Goal: Transaction & Acquisition: Purchase product/service

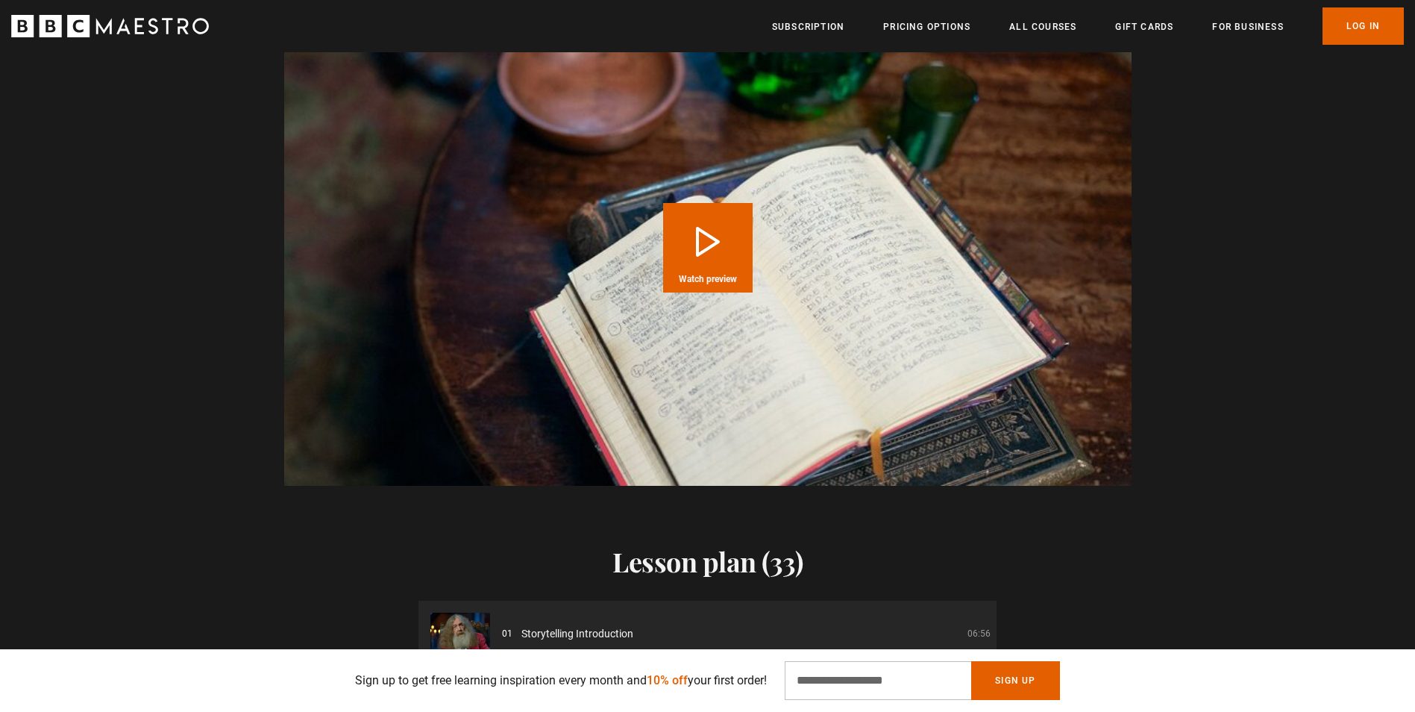
scroll to position [0, 3321]
click at [1160, 385] on div "Video Player is loading. Play Course overview for Storytelling with Alan Moore …" at bounding box center [707, 247] width 961 height 477
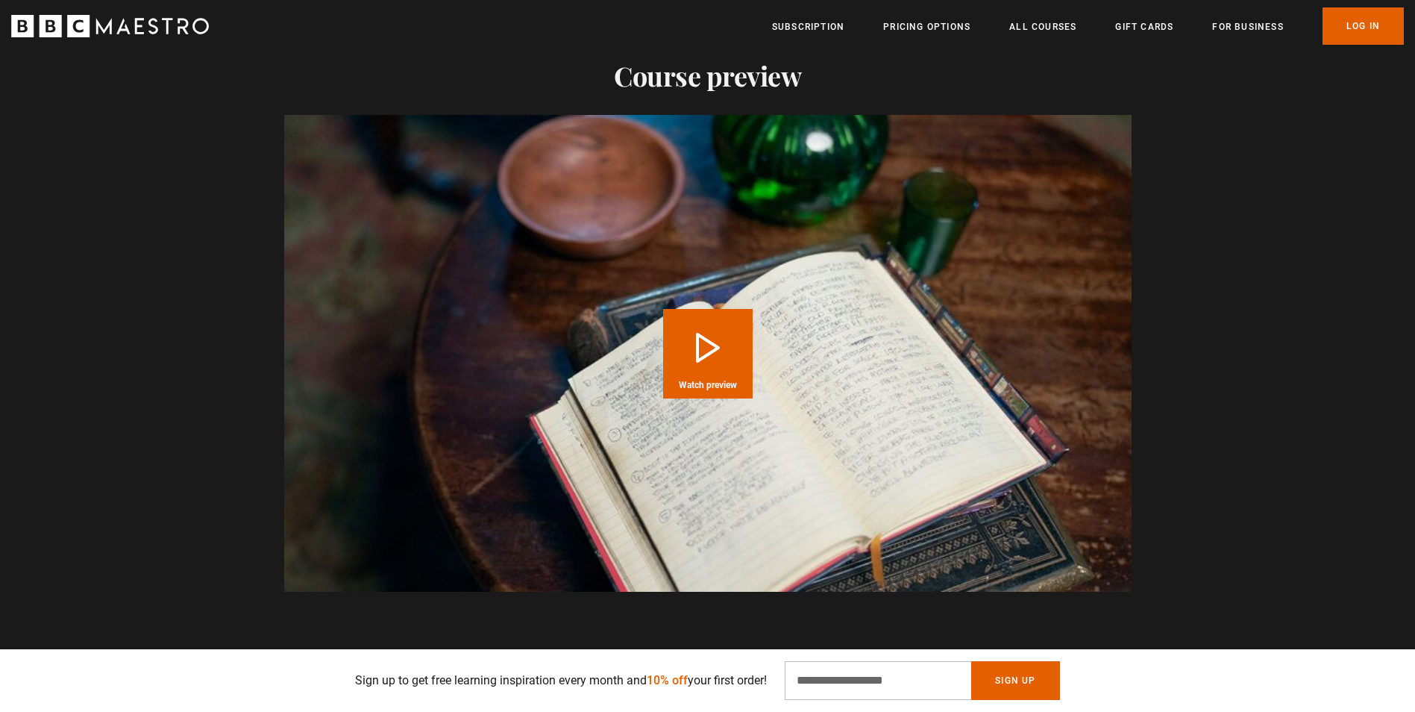
scroll to position [1555, 0]
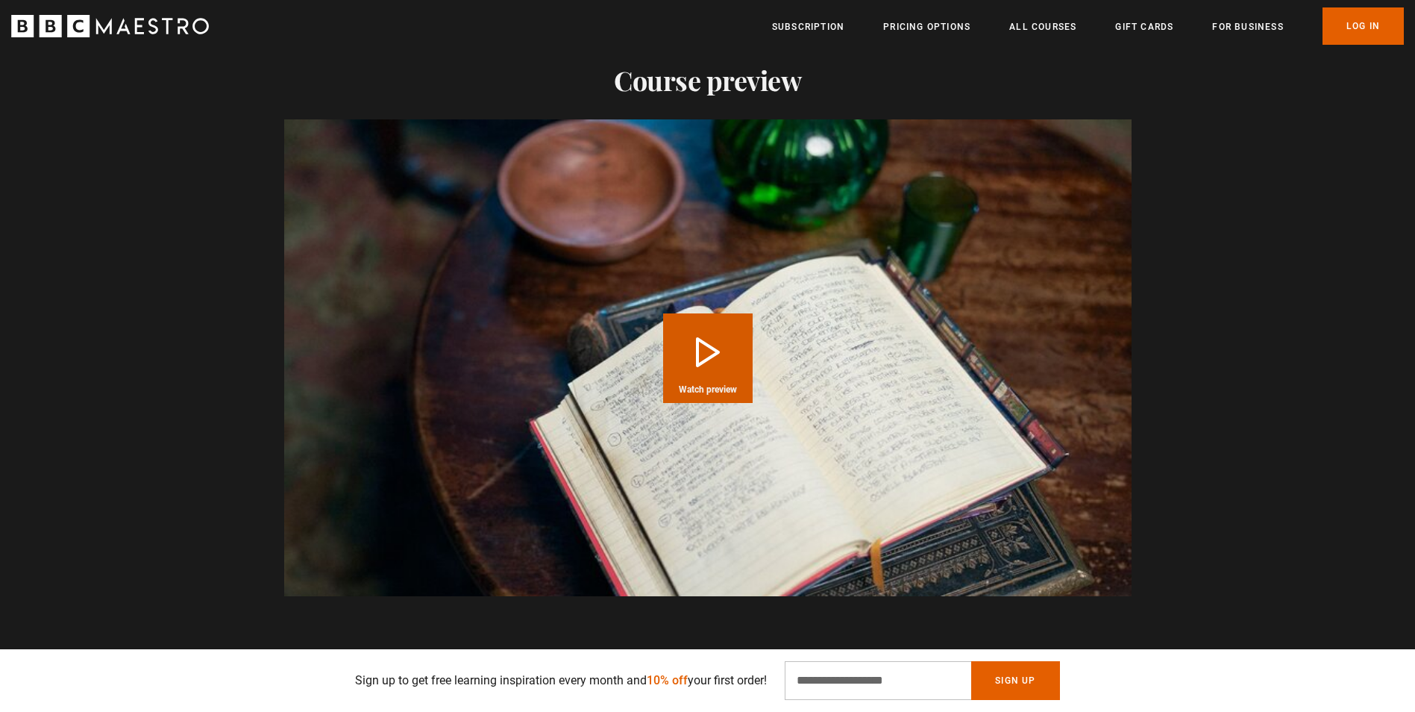
click at [705, 327] on button "Play Course overview for Storytelling with Alan Moore Watch preview" at bounding box center [707, 357] width 89 height 89
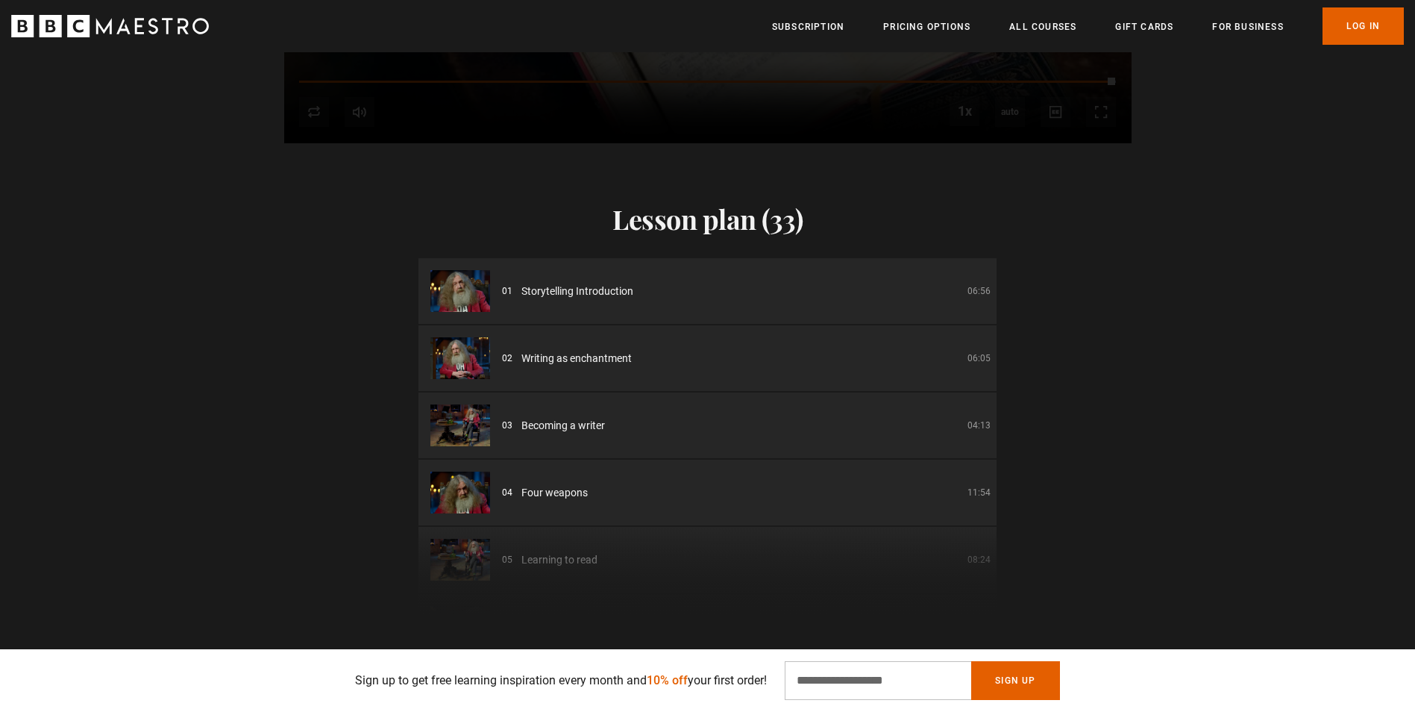
scroll to position [2009, 0]
click at [606, 283] on span "Storytelling Introduction" at bounding box center [577, 291] width 112 height 16
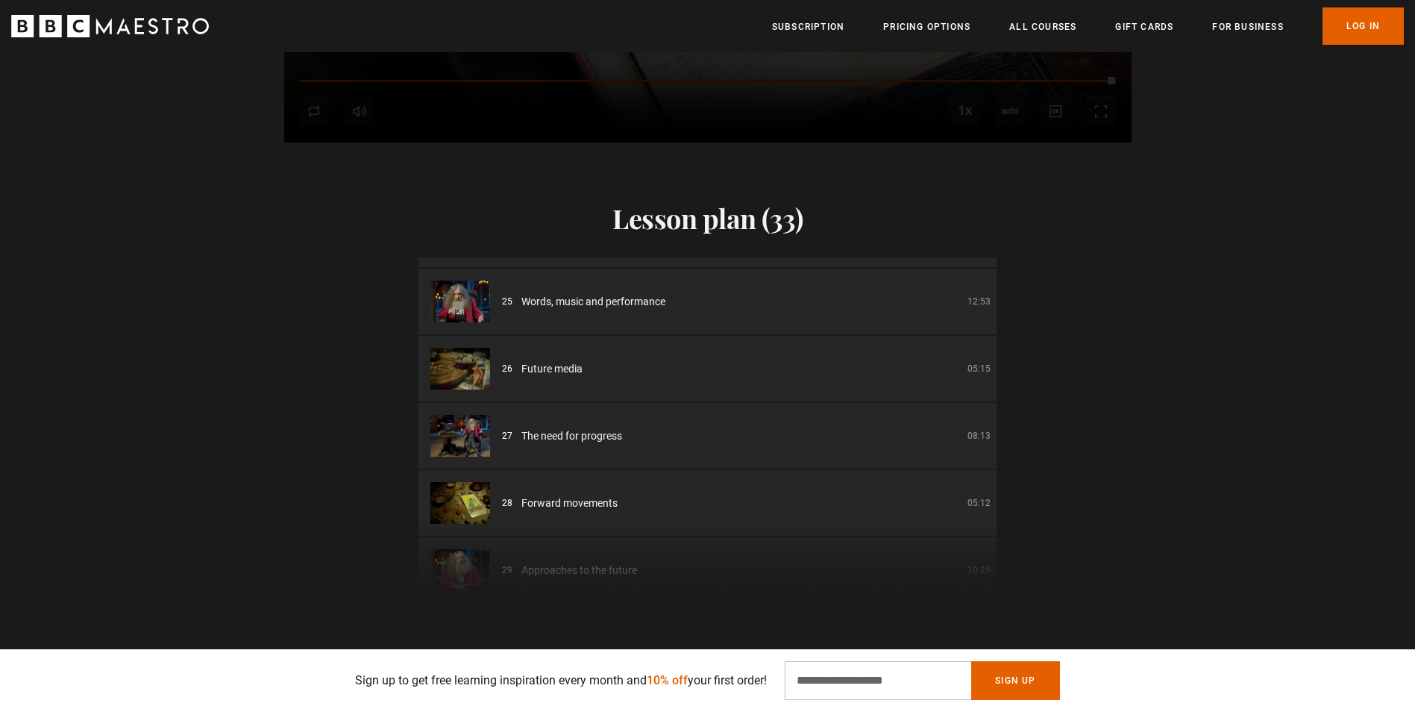
scroll to position [1604, 0]
drag, startPoint x: 994, startPoint y: 527, endPoint x: 995, endPoint y: 555, distance: 28.4
click at [995, 555] on div "01 Storytelling Introduction 06:56 02 Writing as enchantment 06:05 03 Becoming …" at bounding box center [707, 436] width 578 height 358
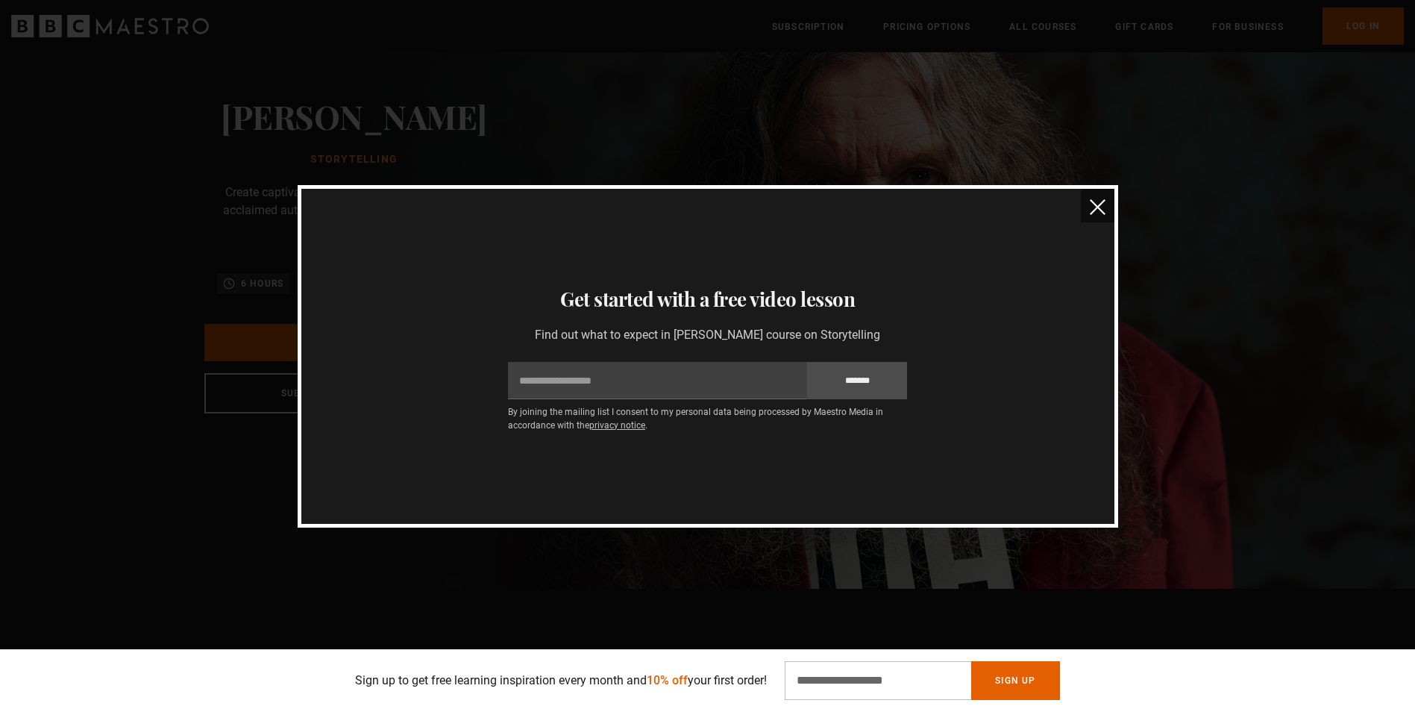
scroll to position [0, 0]
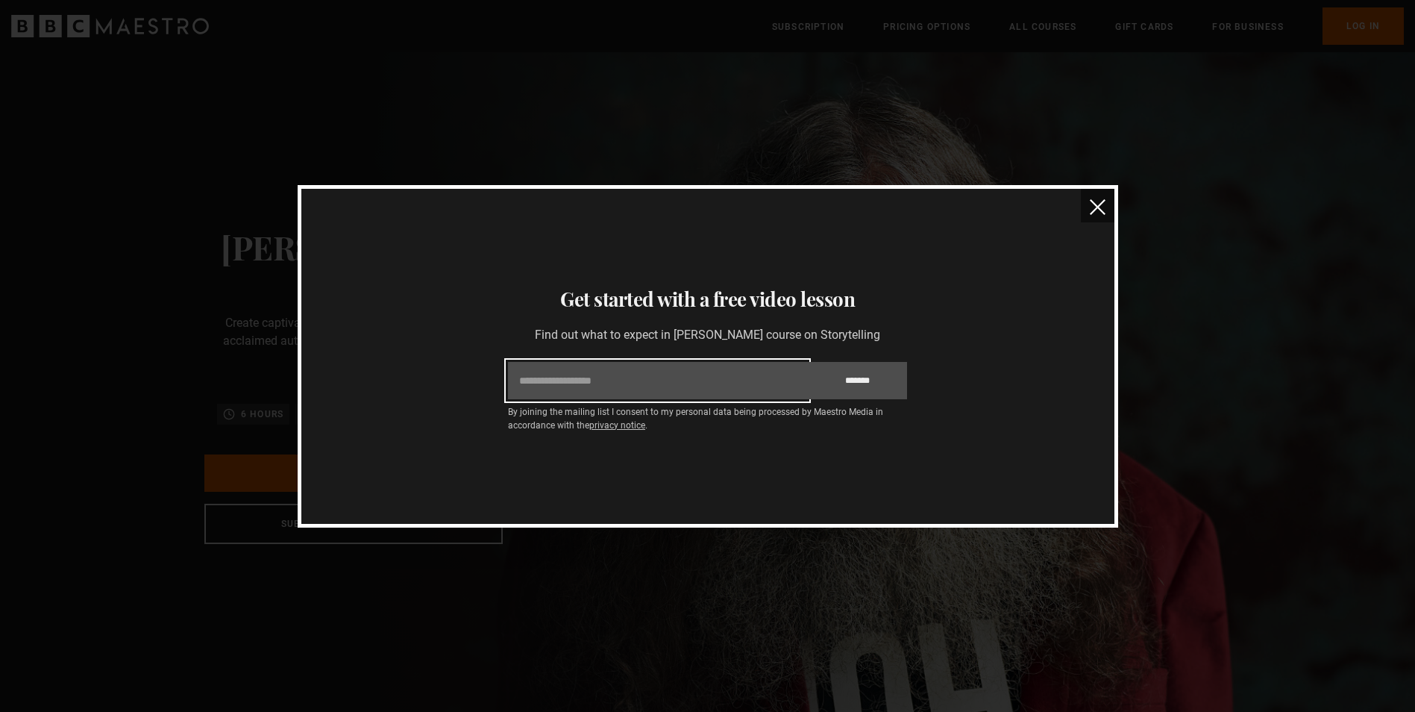
click at [634, 374] on input "Email" at bounding box center [657, 380] width 299 height 37
type input "**********"
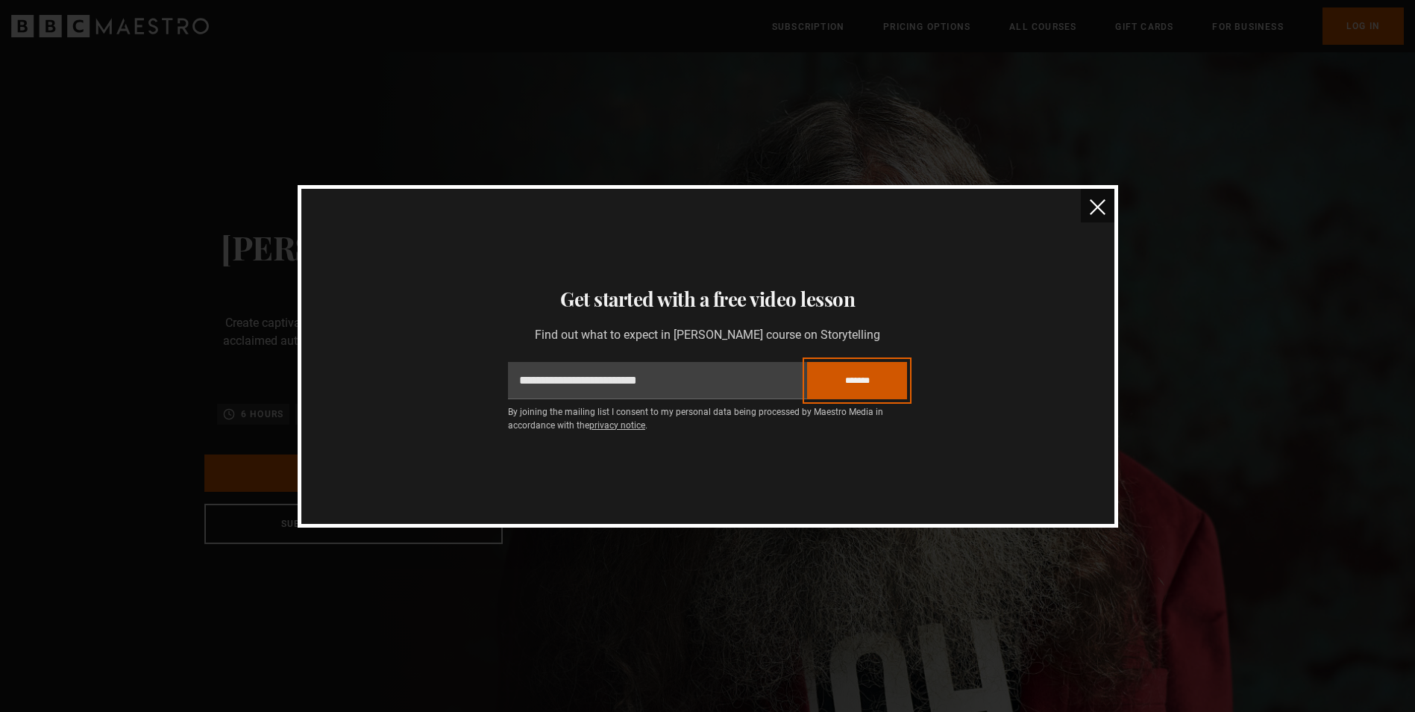
click at [868, 376] on input "*******" at bounding box center [857, 380] width 100 height 37
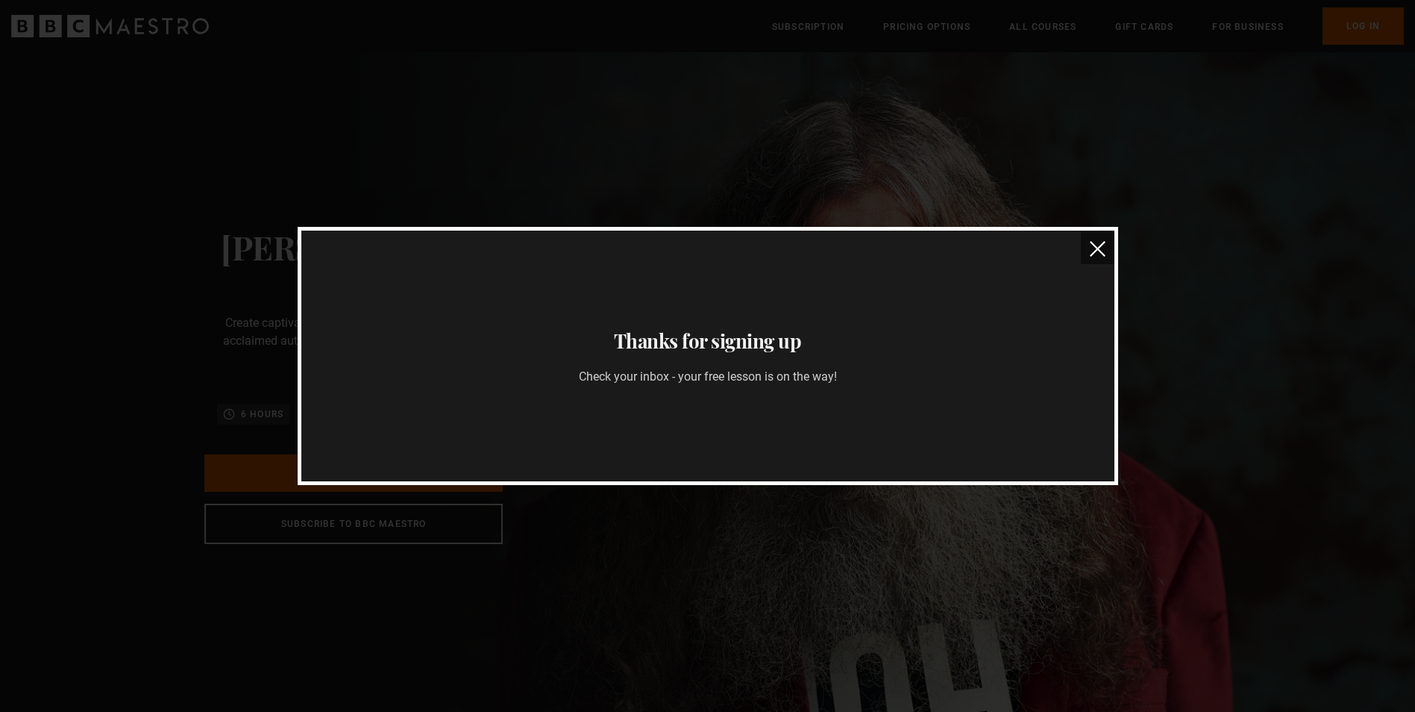
click at [1095, 245] on img "close" at bounding box center [1098, 249] width 16 height 16
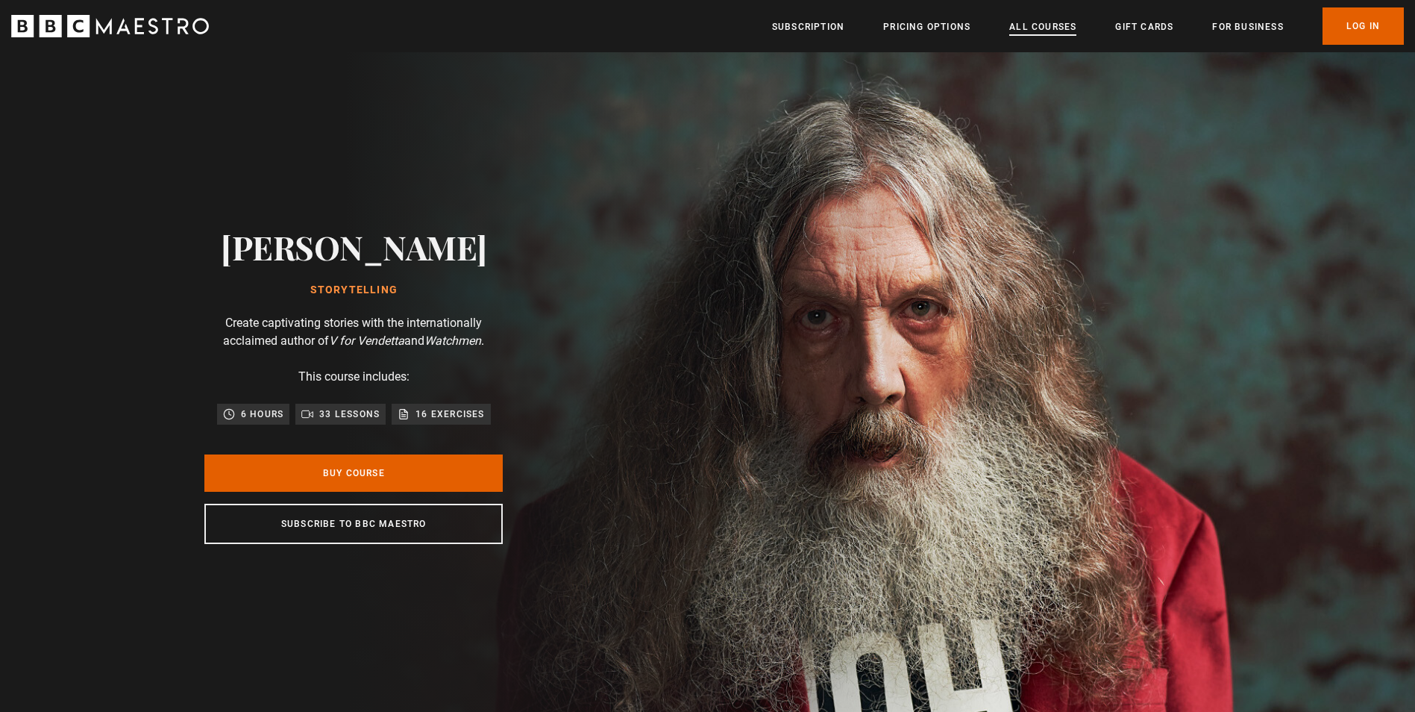
click at [1052, 27] on link "All Courses" at bounding box center [1042, 26] width 67 height 15
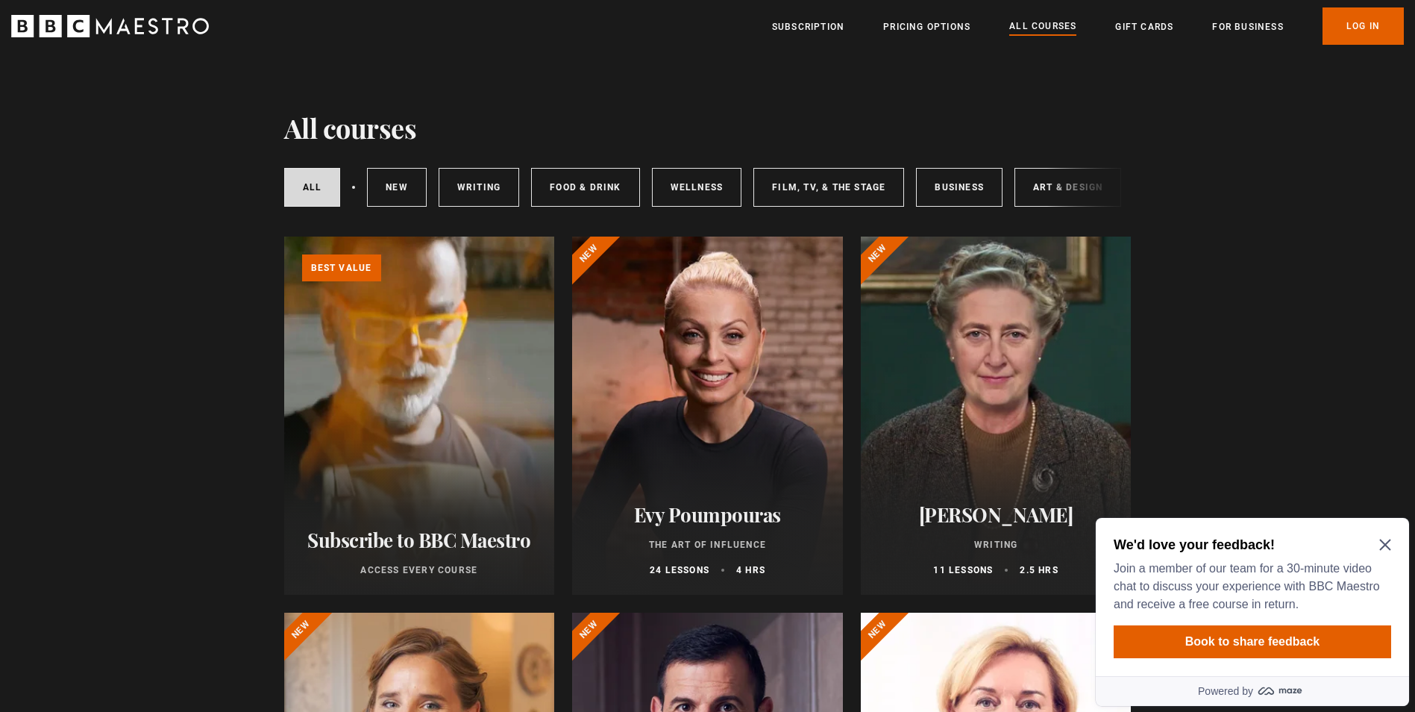
click at [1389, 543] on icon "Close Maze Prompt" at bounding box center [1385, 544] width 12 height 12
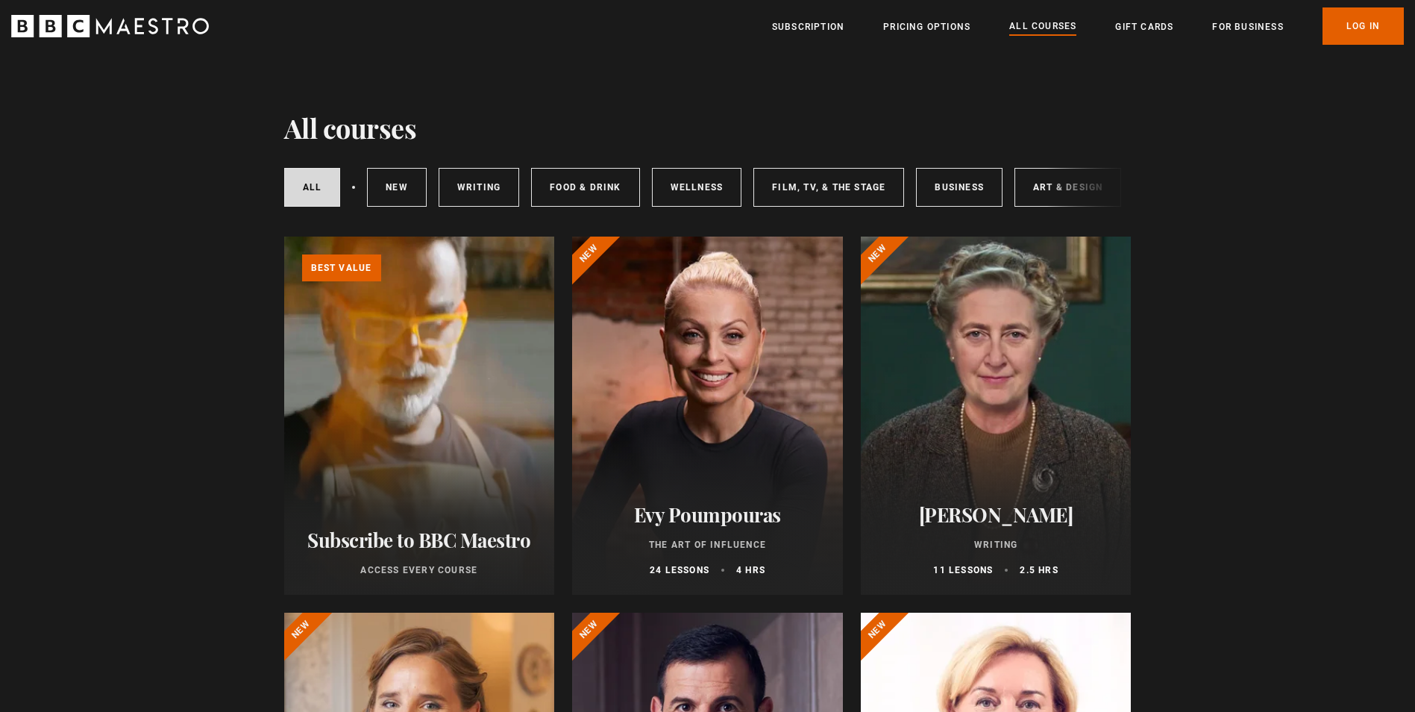
drag, startPoint x: 912, startPoint y: 212, endPoint x: 992, endPoint y: 207, distance: 79.9
click at [992, 207] on div "All courses New courses Writing Food & Drink Wellness Film, TV, & The Stage Bus…" at bounding box center [707, 187] width 847 height 51
click at [1080, 213] on div "All courses New courses Writing Food & Drink Wellness Film, TV, & The Stage Bus…" at bounding box center [707, 187] width 847 height 51
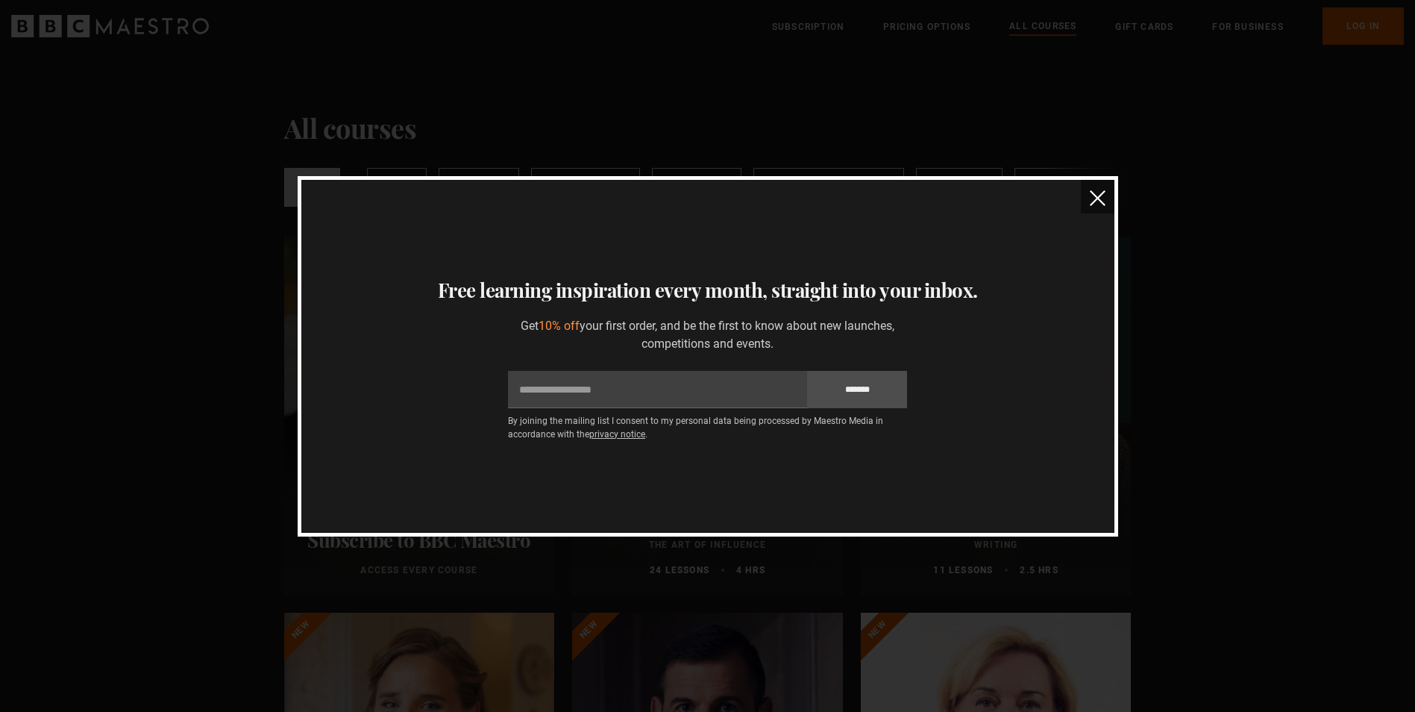
click at [1097, 201] on img "close" at bounding box center [1098, 198] width 16 height 16
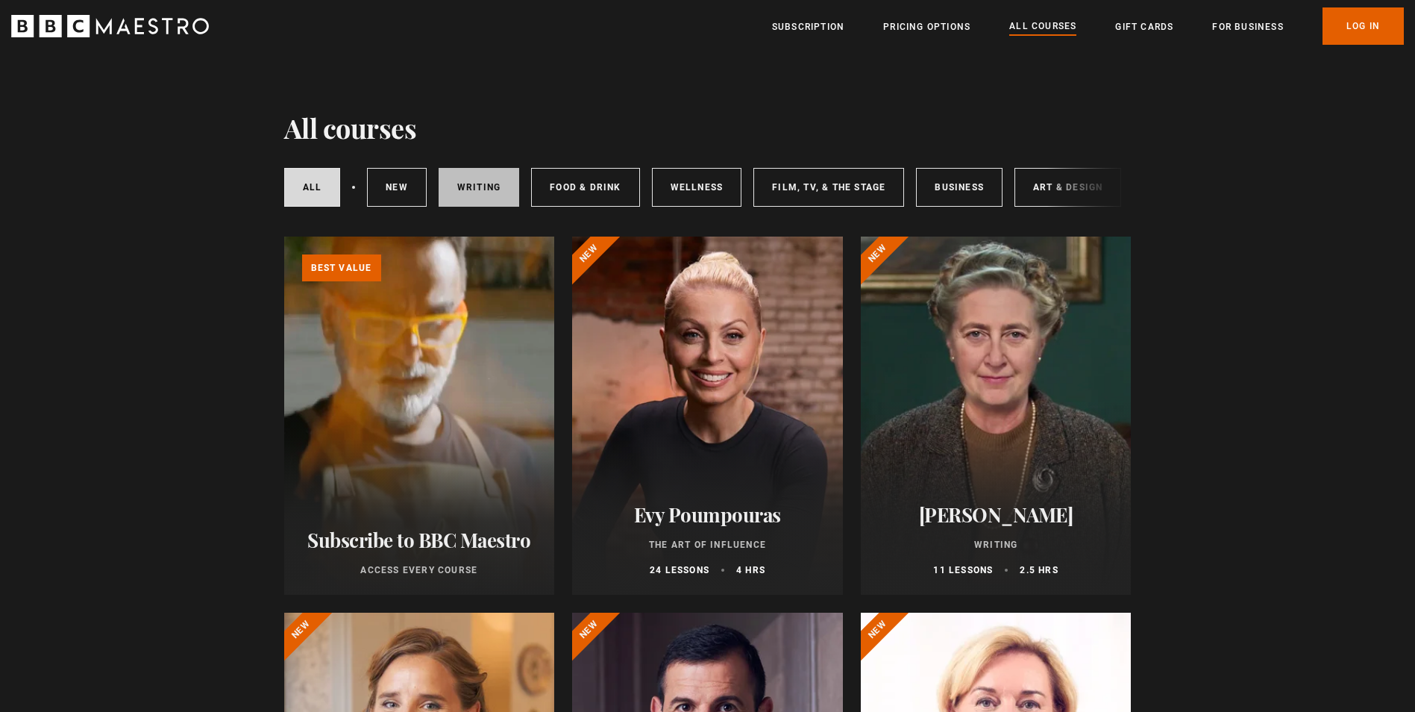
click at [476, 188] on link "Writing" at bounding box center [479, 187] width 81 height 39
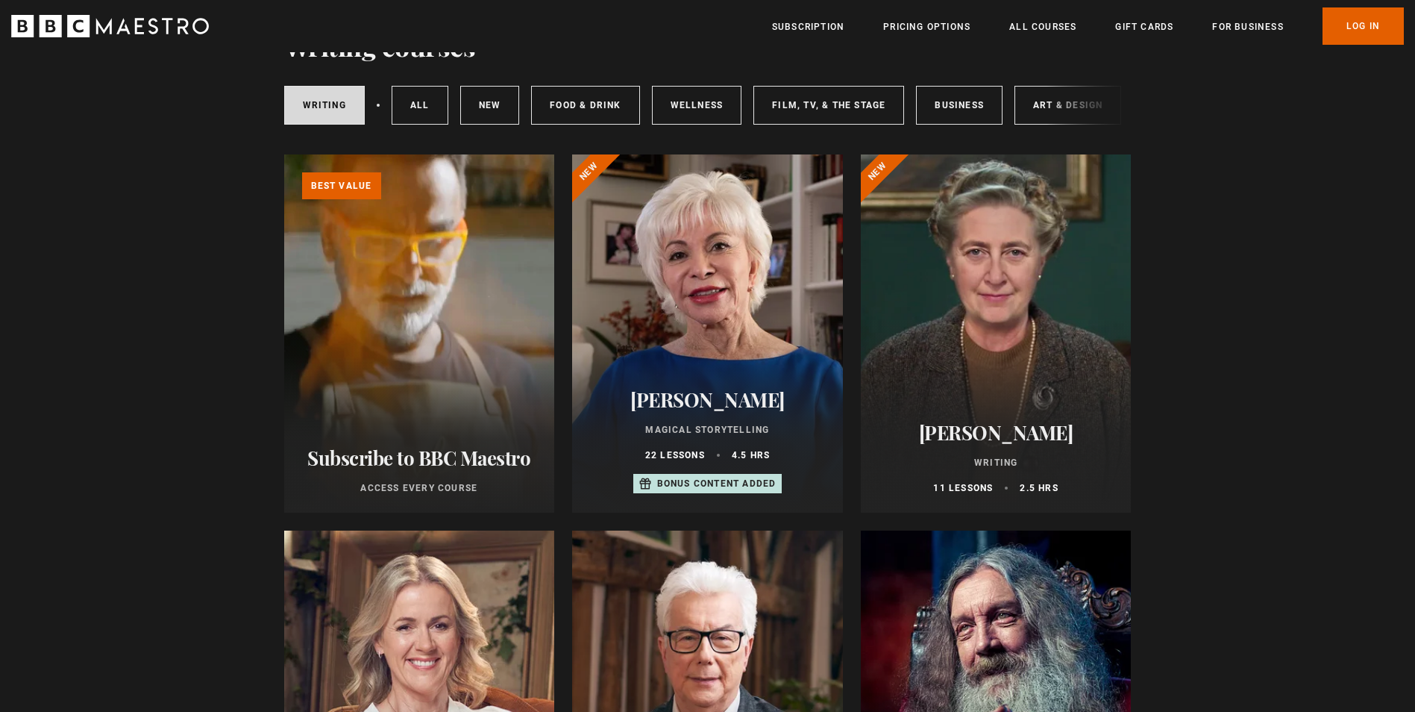
scroll to position [81, 0]
click at [696, 366] on div at bounding box center [707, 334] width 271 height 358
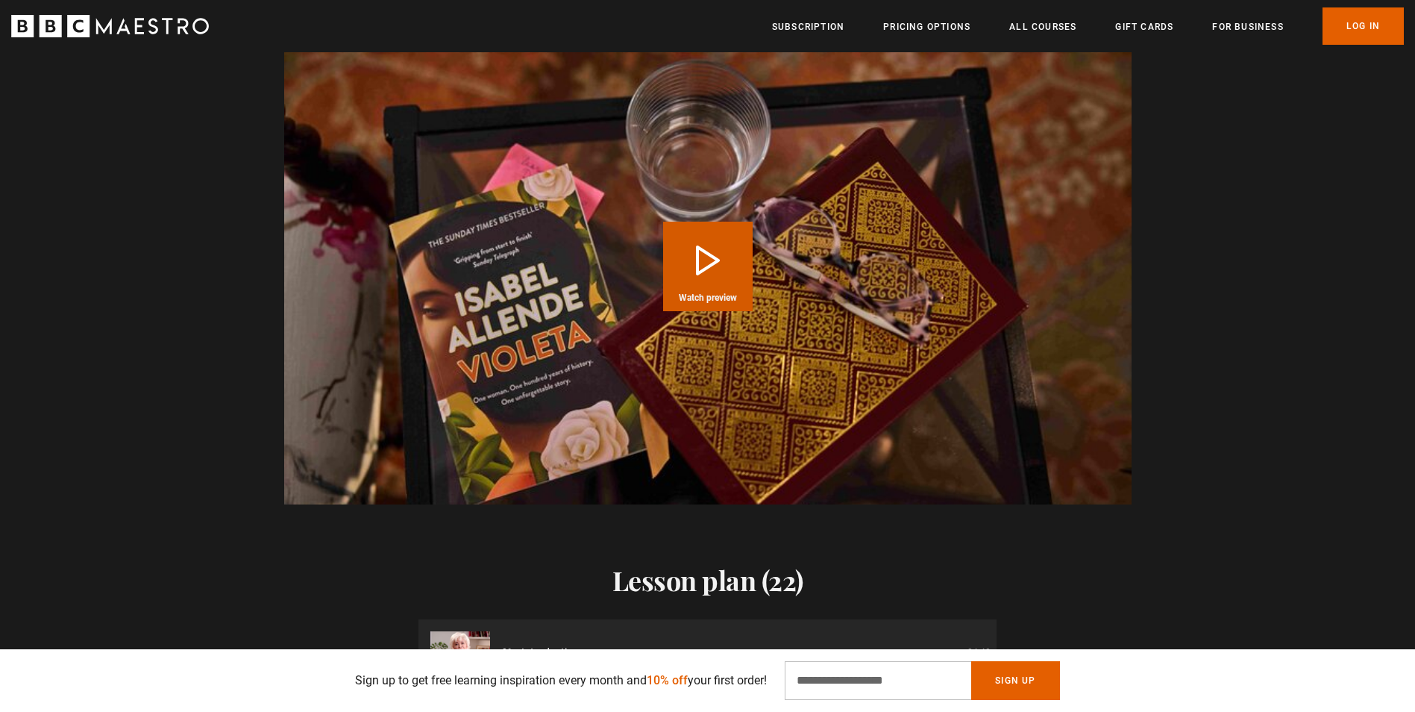
scroll to position [0, 782]
click at [711, 252] on button "Play Course overview for Magical Storytelling with Isabel Allende Watch preview" at bounding box center [707, 266] width 89 height 89
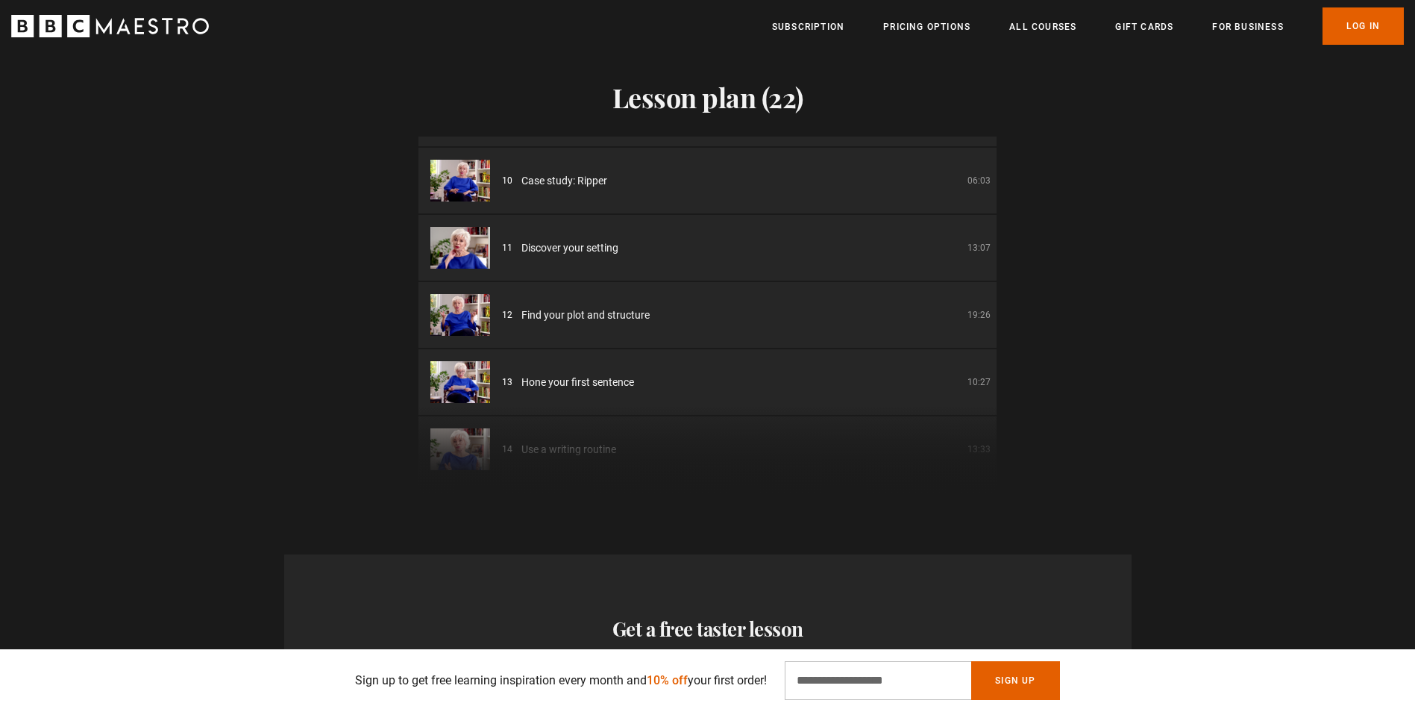
scroll to position [600, 0]
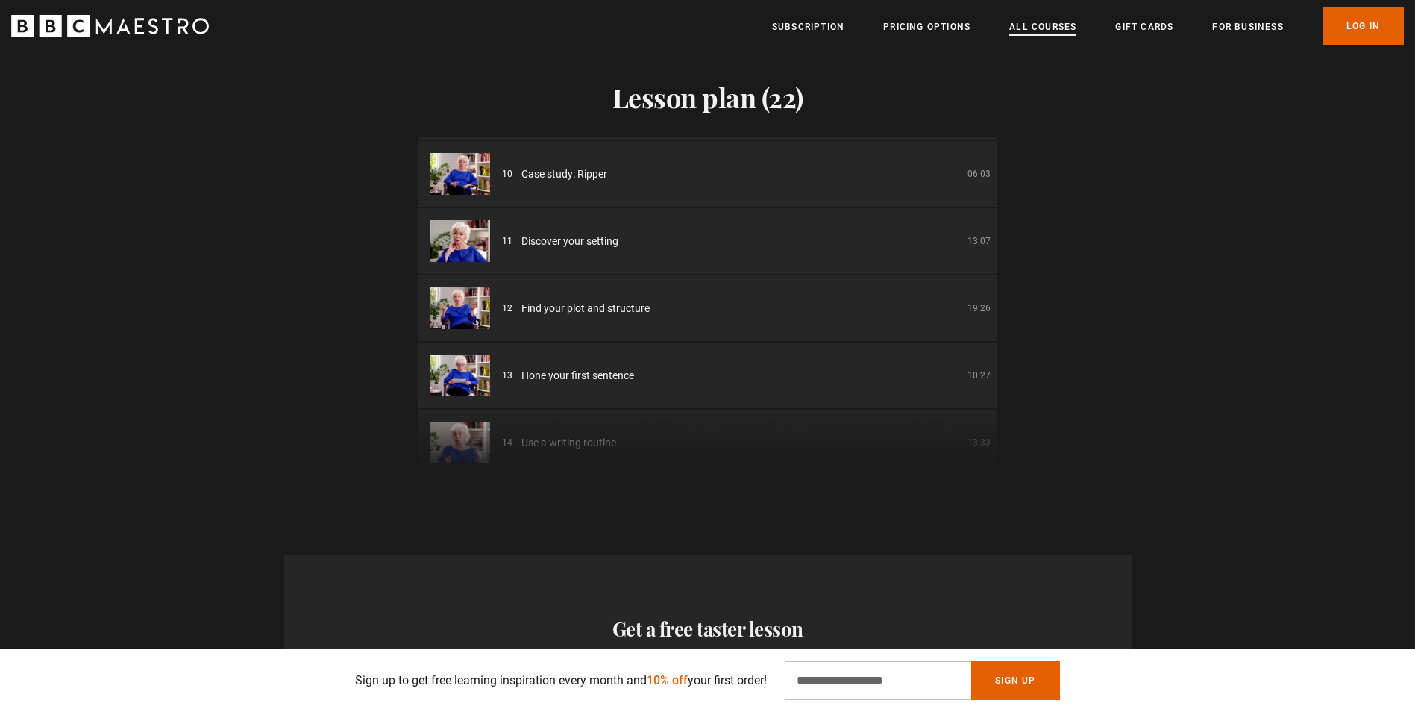
click at [1045, 23] on link "All Courses" at bounding box center [1042, 26] width 67 height 15
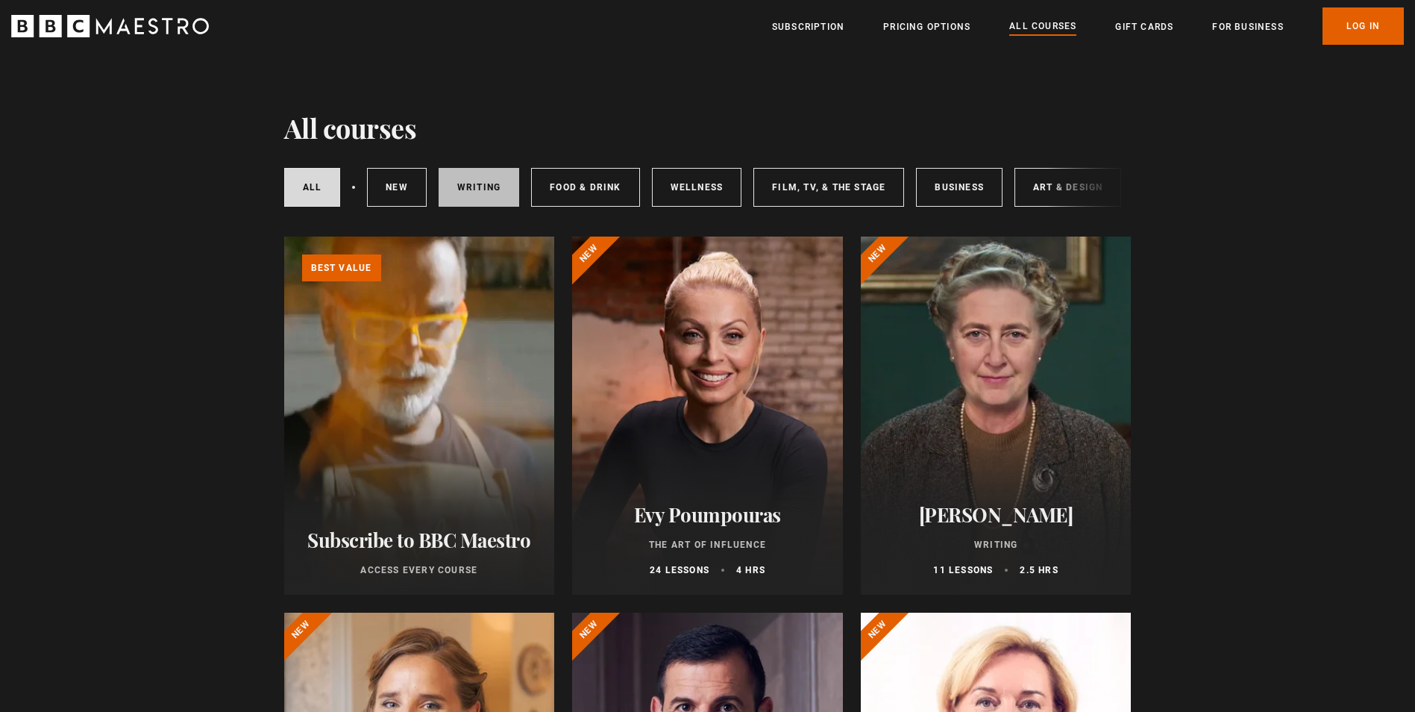
click at [464, 186] on link "Writing" at bounding box center [479, 187] width 81 height 39
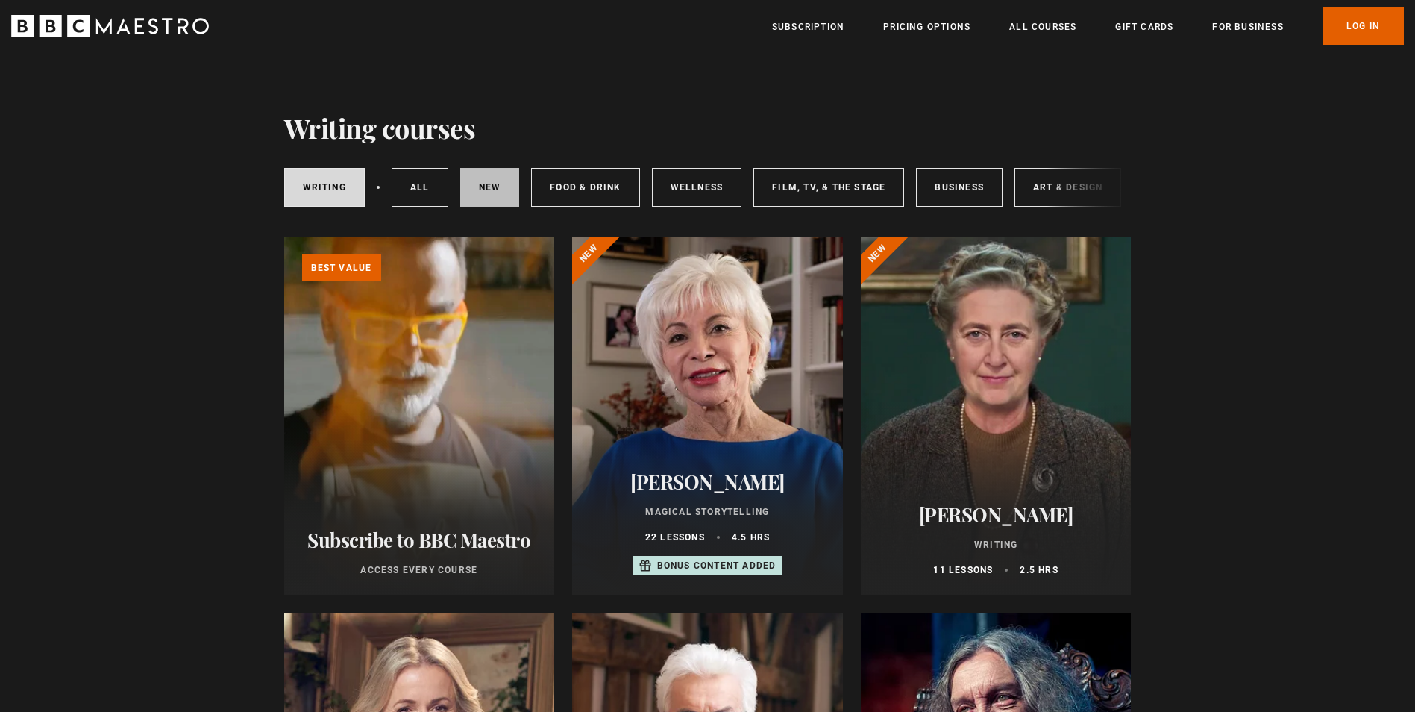
click at [464, 186] on link "New courses" at bounding box center [490, 187] width 60 height 39
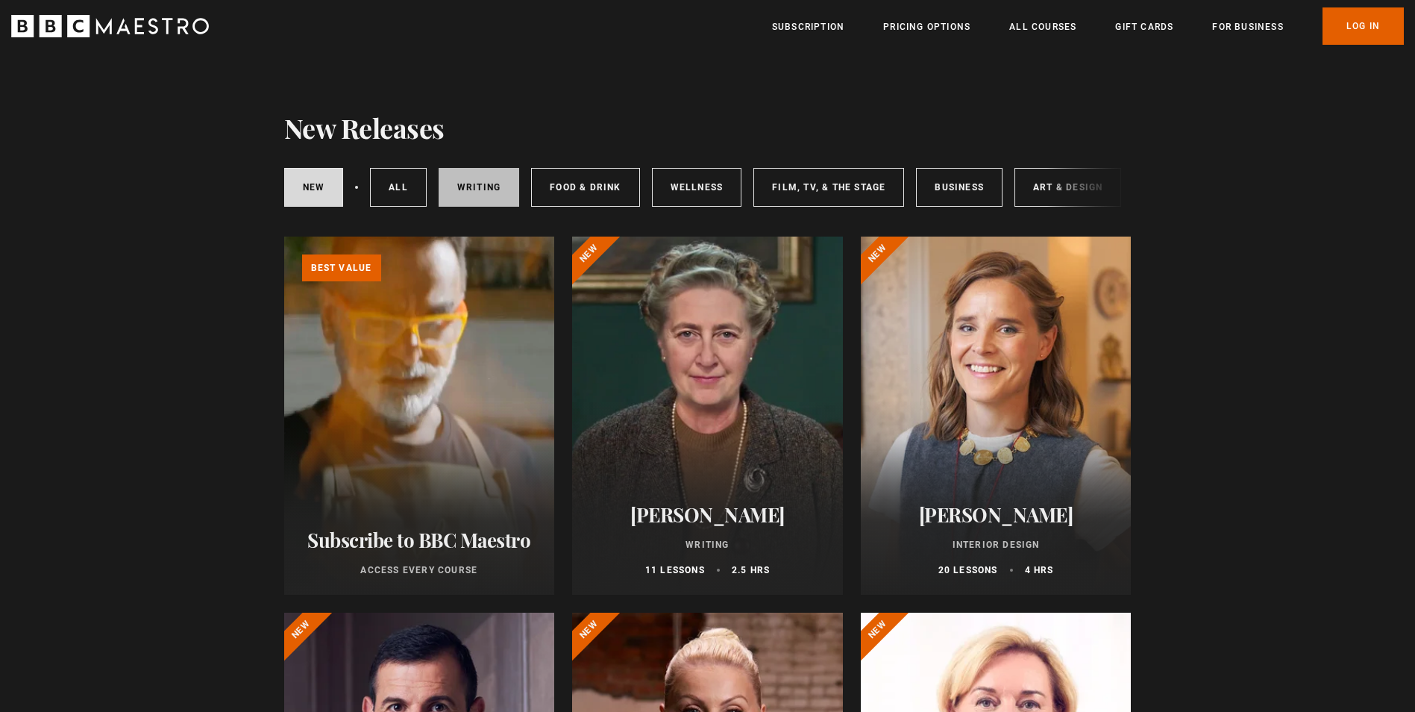
click at [481, 184] on link "Writing" at bounding box center [479, 187] width 81 height 39
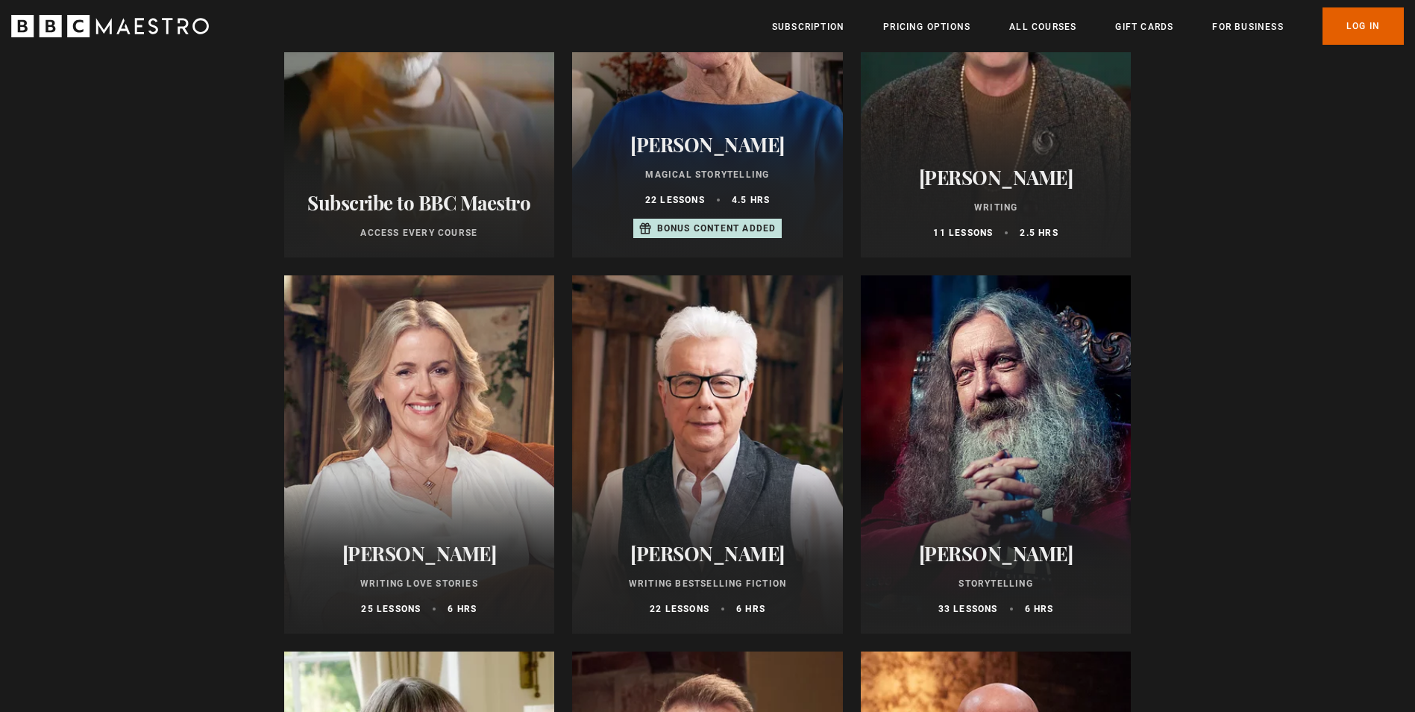
scroll to position [339, 0]
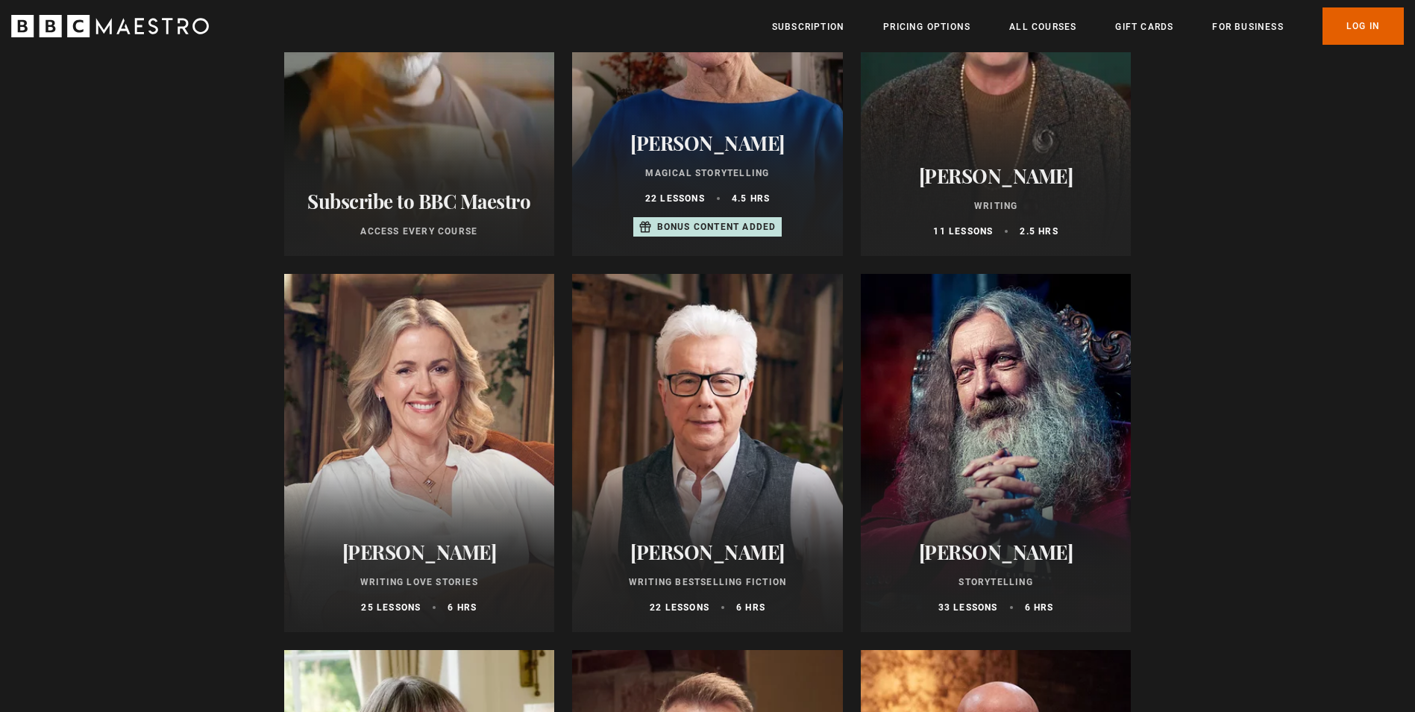
click at [1012, 473] on div at bounding box center [996, 453] width 271 height 358
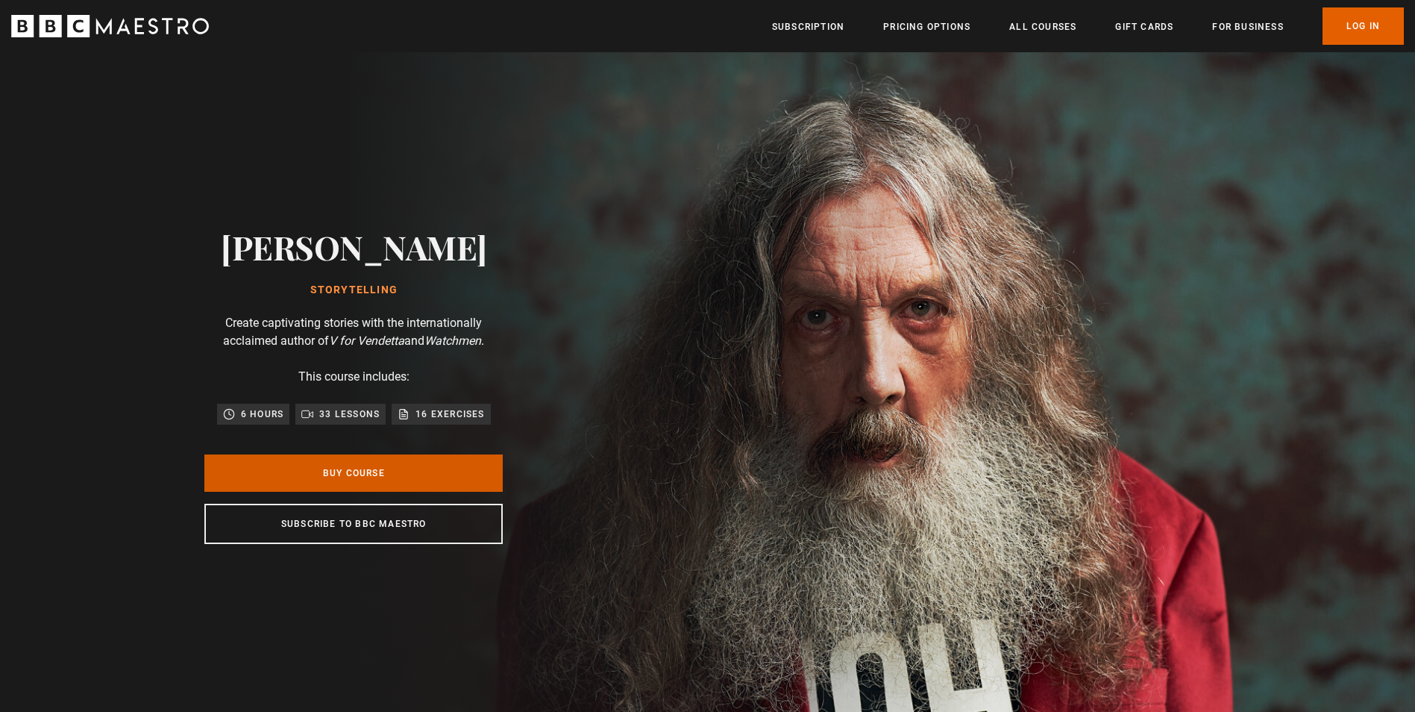
click at [424, 474] on link "Buy Course" at bounding box center [353, 472] width 298 height 37
